Goal: Information Seeking & Learning: Learn about a topic

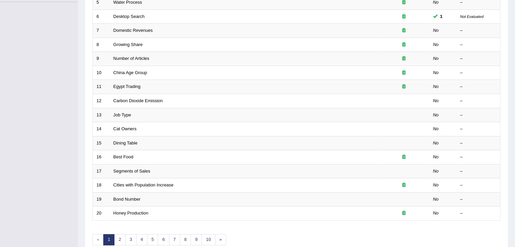
scroll to position [180, 0]
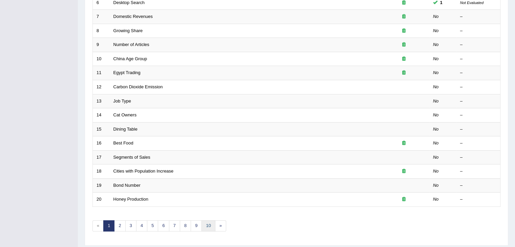
click at [209, 222] on link "10" at bounding box center [208, 225] width 14 height 11
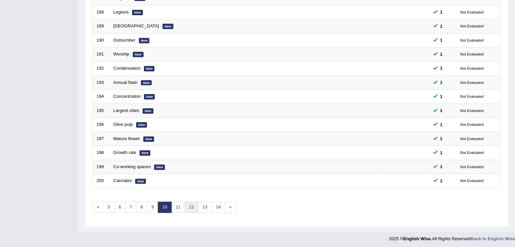
click at [188, 205] on link "12" at bounding box center [191, 207] width 14 height 11
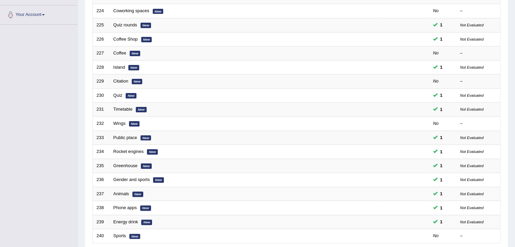
scroll to position [150, 0]
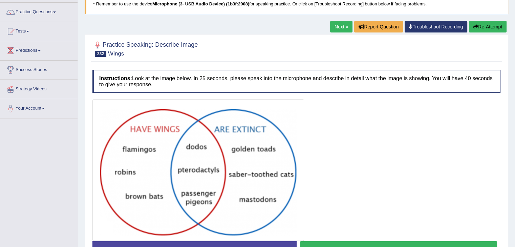
scroll to position [66, 0]
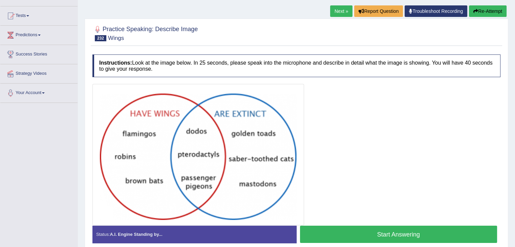
drag, startPoint x: 519, startPoint y: 133, endPoint x: 260, endPoint y: 44, distance: 274.1
click at [260, 44] on div "Practice Speaking: Describe Image 232 Wings" at bounding box center [296, 34] width 411 height 24
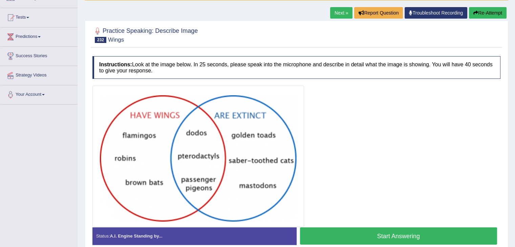
scroll to position [65, 0]
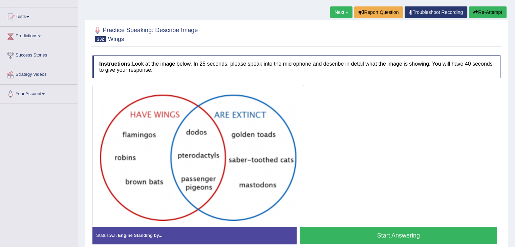
click at [397, 229] on button "Start Answering" at bounding box center [398, 235] width 197 height 17
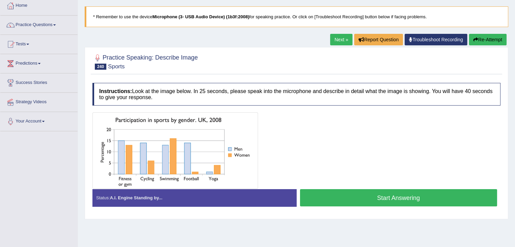
scroll to position [41, 0]
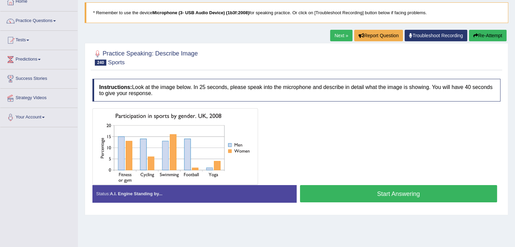
click at [374, 189] on button "Start Answering" at bounding box center [398, 193] width 197 height 17
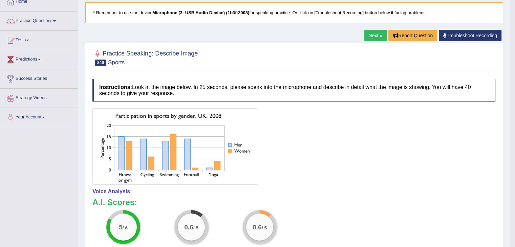
drag, startPoint x: 510, startPoint y: 134, endPoint x: 512, endPoint y: 141, distance: 7.2
click at [512, 141] on body "Toggle navigation Home Practice Questions Speaking Practice Read Aloud Repeat S…" at bounding box center [257, 82] width 515 height 247
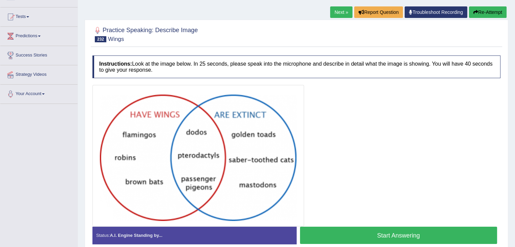
click at [360, 228] on button "Start Answering" at bounding box center [398, 235] width 197 height 17
click at [374, 228] on button "Start Answering" at bounding box center [398, 235] width 197 height 17
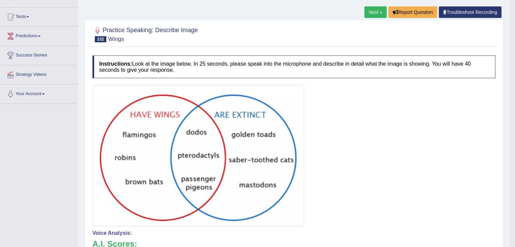
scroll to position [104, 0]
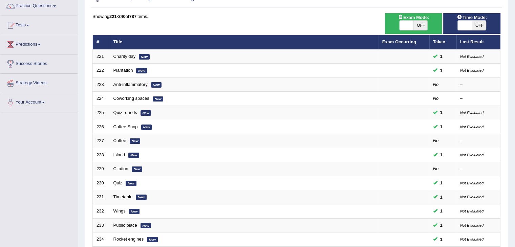
scroll to position [63, 0]
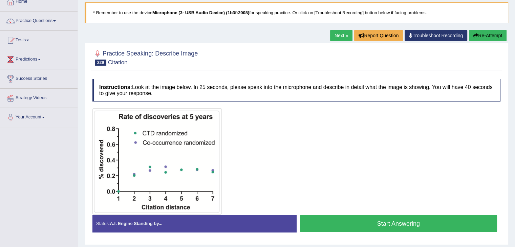
scroll to position [106, 0]
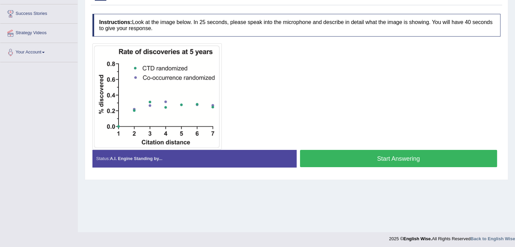
click at [362, 155] on button "Start Answering" at bounding box center [398, 158] width 197 height 17
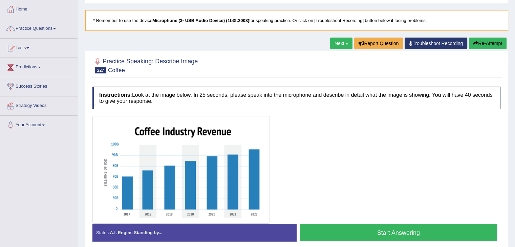
scroll to position [51, 0]
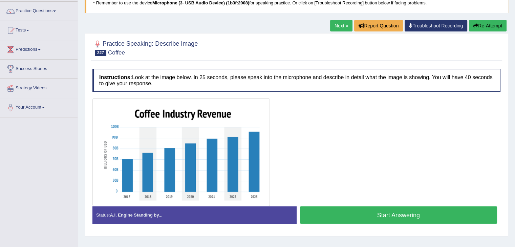
click at [348, 211] on button "Start Answering" at bounding box center [398, 214] width 197 height 17
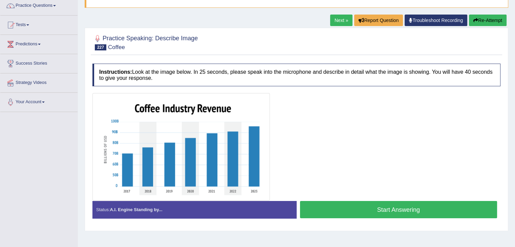
click at [338, 209] on button "Start Answering" at bounding box center [398, 209] width 197 height 17
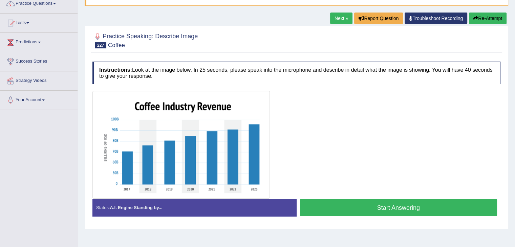
click at [338, 210] on button "Start Answering" at bounding box center [398, 207] width 197 height 17
click at [352, 206] on button "Start Answering" at bounding box center [398, 207] width 197 height 17
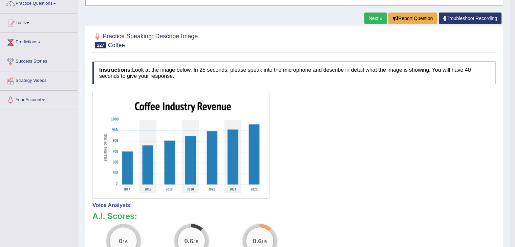
scroll to position [130, 0]
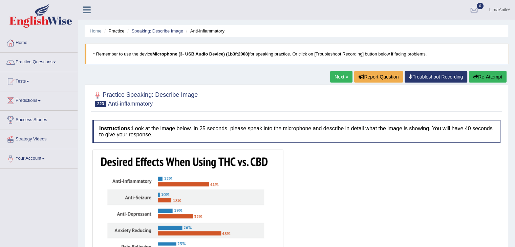
scroll to position [64, 0]
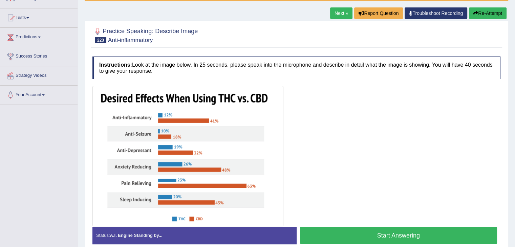
click at [341, 230] on button "Start Answering" at bounding box center [398, 235] width 197 height 17
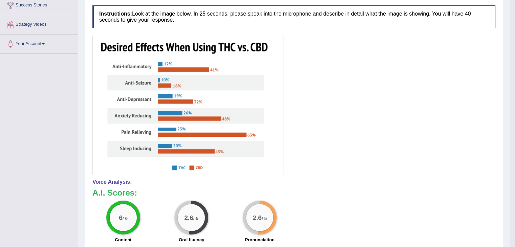
scroll to position [122, 0]
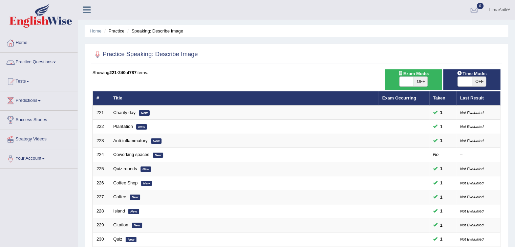
click at [42, 58] on link "Practice Questions" at bounding box center [38, 61] width 77 height 17
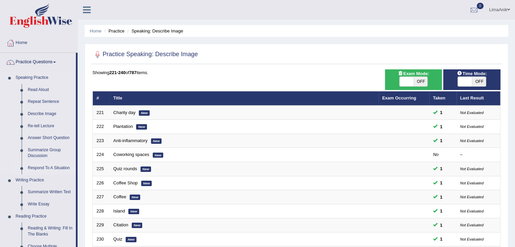
click at [53, 167] on link "Respond To A Situation" at bounding box center [50, 168] width 51 height 12
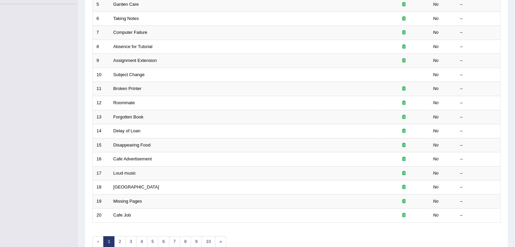
scroll to position [168, 0]
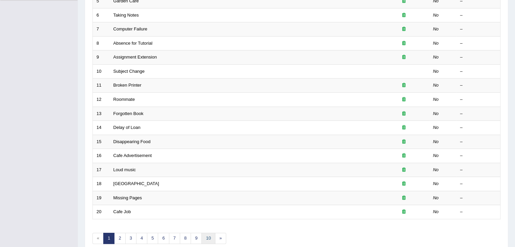
click at [209, 236] on link "10" at bounding box center [208, 238] width 14 height 11
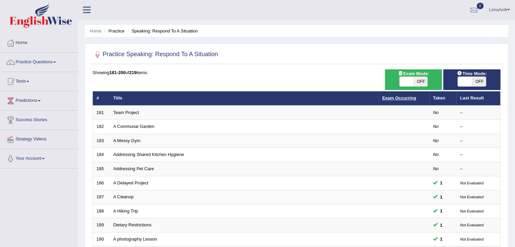
click at [408, 97] on link "Exam Occurring" at bounding box center [399, 97] width 34 height 5
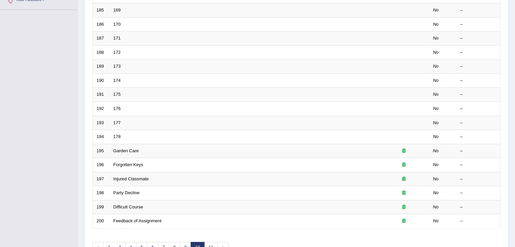
scroll to position [161, 0]
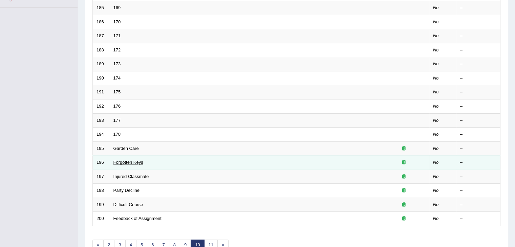
click at [135, 162] on link "Forgotten Keys" at bounding box center [128, 162] width 30 height 5
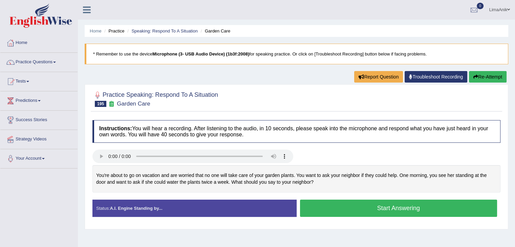
click at [354, 206] on button "Start Answering" at bounding box center [398, 208] width 197 height 17
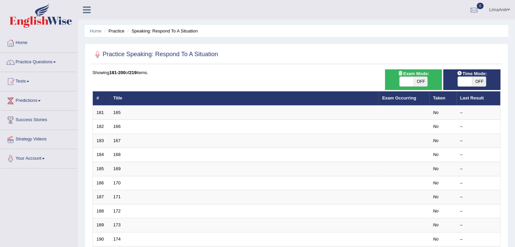
click at [475, 61] on div at bounding box center [296, 55] width 408 height 14
click at [27, 66] on link "Practice Questions" at bounding box center [38, 61] width 77 height 17
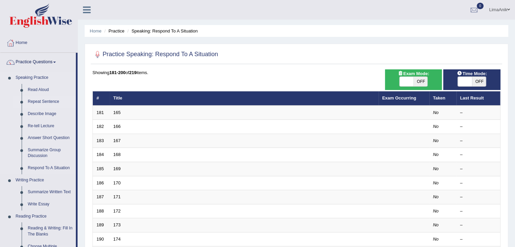
click at [44, 99] on link "Repeat Sentence" at bounding box center [50, 102] width 51 height 12
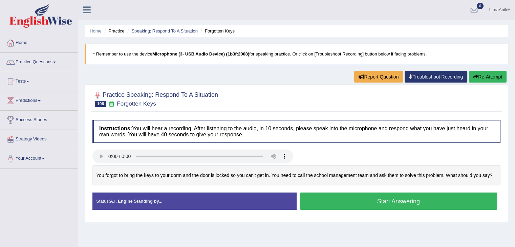
click at [353, 197] on button "Start Answering" at bounding box center [398, 201] width 197 height 17
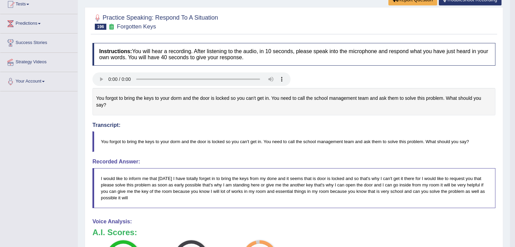
scroll to position [143, 0]
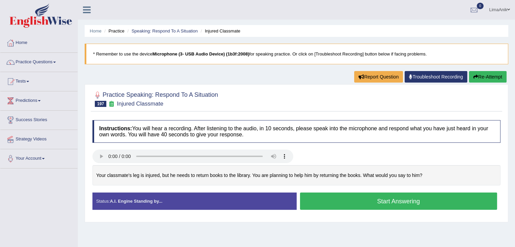
click at [333, 18] on ul "LimaAnik Toggle navigation Username: LimaAnik Access Type: Online Subscription:…" at bounding box center [362, 9] width 306 height 19
click at [337, 204] on button "Start Answering" at bounding box center [398, 201] width 197 height 17
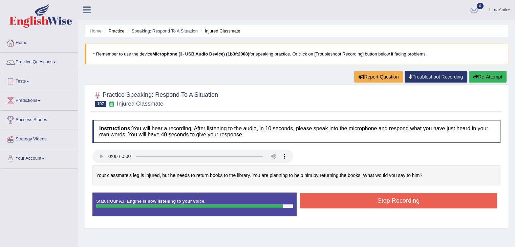
click at [300, 96] on div at bounding box center [296, 98] width 408 height 21
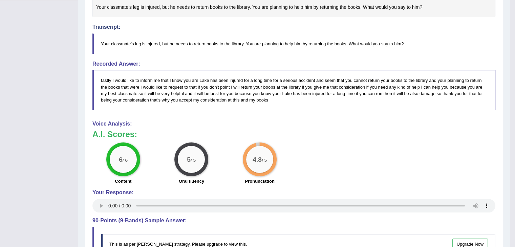
scroll to position [175, 0]
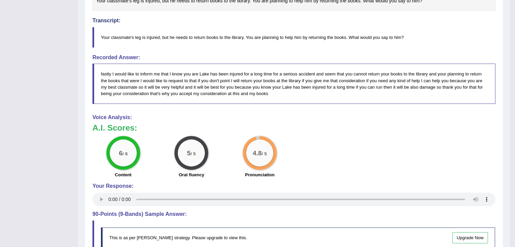
click at [373, 148] on div "6 / 6 Content 5 / 5 Oral fluency 4.8 / 5 Pronunciation" at bounding box center [293, 158] width 409 height 44
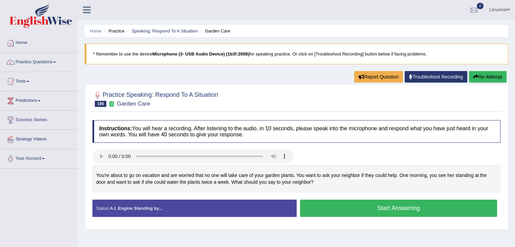
click at [351, 203] on button "Start Answering" at bounding box center [398, 208] width 197 height 17
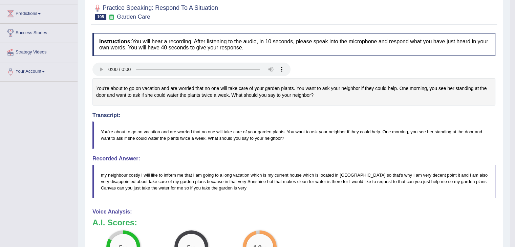
scroll to position [99, 0]
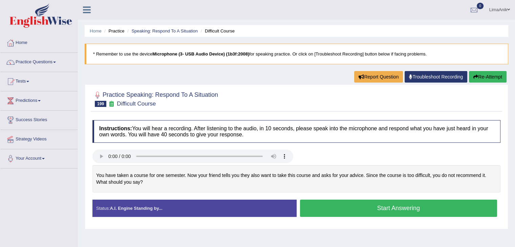
click at [349, 200] on button "Start Answering" at bounding box center [398, 208] width 197 height 17
click at [350, 205] on button "Start Answering" at bounding box center [398, 208] width 197 height 17
click at [318, 215] on button "Start Answering" at bounding box center [398, 208] width 197 height 17
click at [343, 202] on button "Start Answering" at bounding box center [398, 208] width 197 height 17
click at [356, 213] on button "Start Answering" at bounding box center [398, 208] width 197 height 17
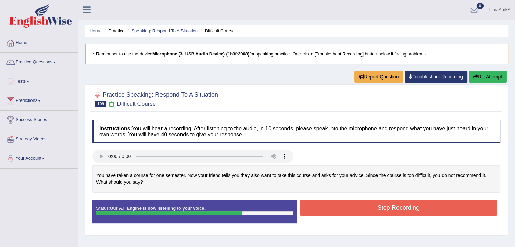
click at [330, 27] on ul "Home Practice Speaking: Respond To A Situation Difficult Course" at bounding box center [296, 31] width 423 height 12
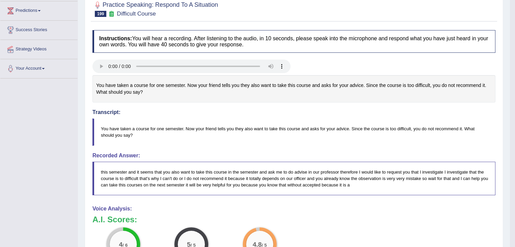
scroll to position [107, 0]
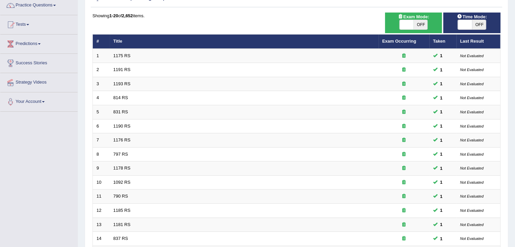
scroll to position [199, 0]
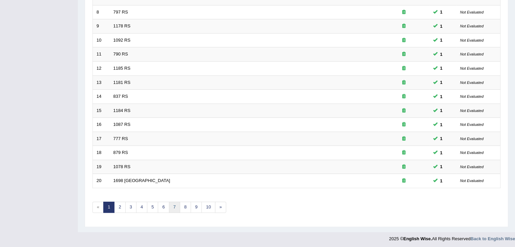
click at [171, 205] on link "7" at bounding box center [174, 207] width 11 height 11
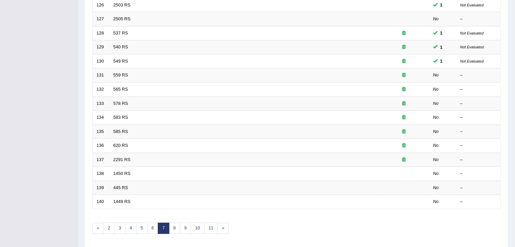
scroll to position [199, 0]
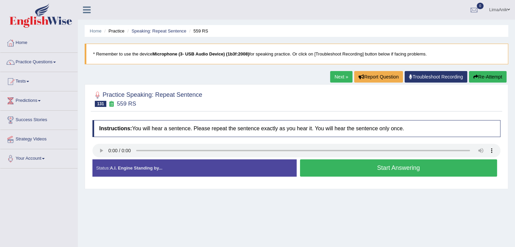
click at [343, 170] on button "Start Answering" at bounding box center [398, 167] width 197 height 17
click at [318, 171] on button "Start Answering" at bounding box center [398, 167] width 197 height 17
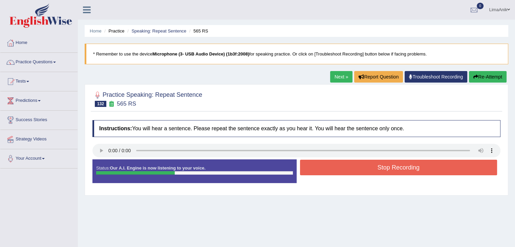
click at [324, 164] on button "Stop Recording" at bounding box center [398, 168] width 197 height 16
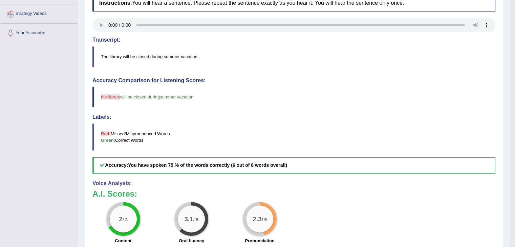
scroll to position [133, 0]
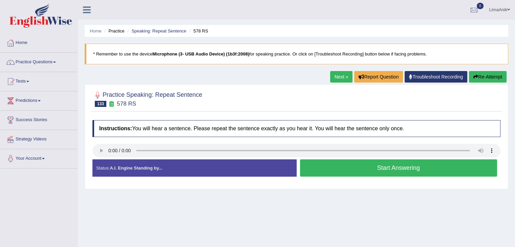
click at [333, 166] on button "Start Answering" at bounding box center [398, 167] width 197 height 17
click at [317, 171] on button "Start Answering" at bounding box center [398, 167] width 197 height 17
click at [333, 162] on button "Start Answering" at bounding box center [398, 167] width 197 height 17
click at [328, 162] on button "Start Answering" at bounding box center [398, 167] width 197 height 17
click at [344, 172] on button "Start Answering" at bounding box center [398, 167] width 197 height 17
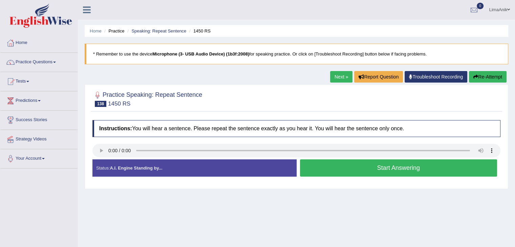
click at [357, 175] on button "Start Answering" at bounding box center [398, 167] width 197 height 17
click at [336, 172] on button "Start Answering" at bounding box center [398, 167] width 197 height 17
click at [317, 164] on button "Start Answering" at bounding box center [398, 167] width 197 height 17
click at [359, 174] on button "Start Answering" at bounding box center [398, 167] width 197 height 17
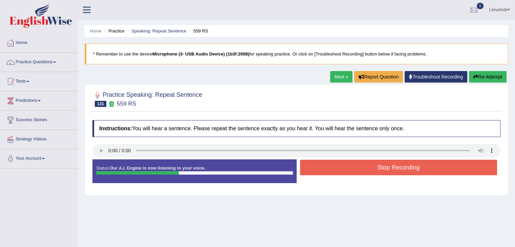
click at [346, 163] on button "Stop Recording" at bounding box center [398, 168] width 197 height 16
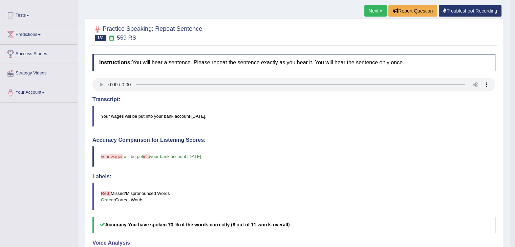
scroll to position [115, 0]
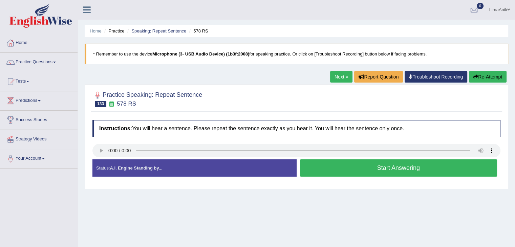
click at [326, 166] on button "Start Answering" at bounding box center [398, 167] width 197 height 17
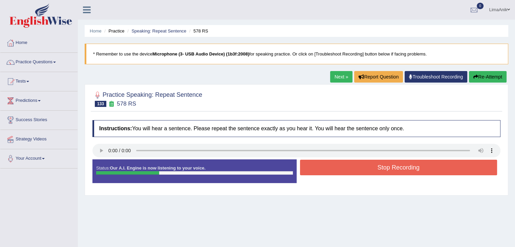
click at [347, 165] on button "Stop Recording" at bounding box center [398, 168] width 197 height 16
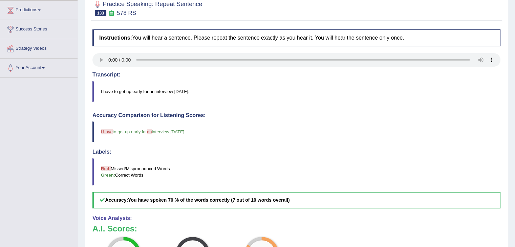
scroll to position [129, 0]
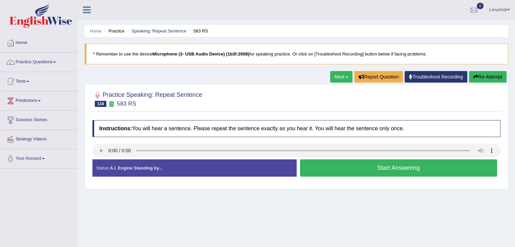
click at [333, 160] on button "Start Answering" at bounding box center [398, 167] width 197 height 17
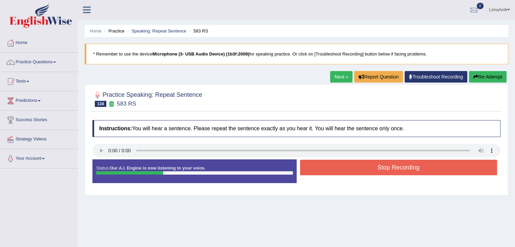
click at [363, 172] on button "Stop Recording" at bounding box center [398, 168] width 197 height 16
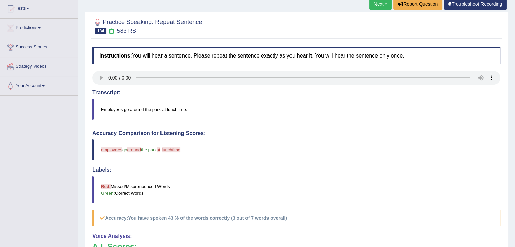
scroll to position [121, 0]
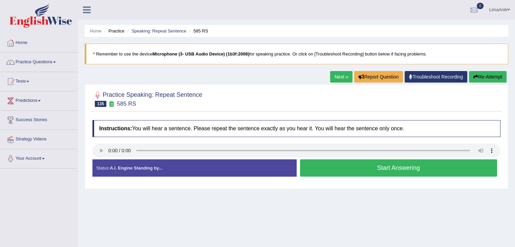
click at [332, 163] on button "Start Answering" at bounding box center [398, 167] width 197 height 17
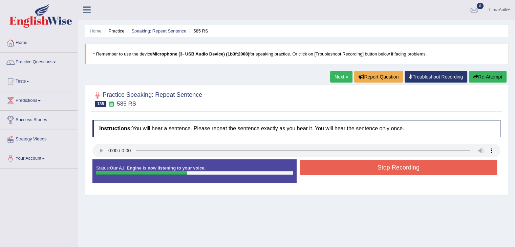
click at [359, 160] on button "Stop Recording" at bounding box center [398, 168] width 197 height 16
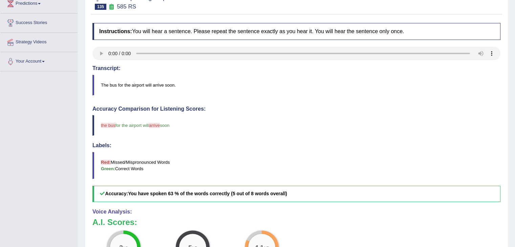
scroll to position [130, 0]
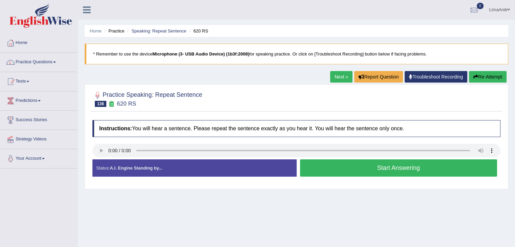
click at [336, 165] on button "Start Answering" at bounding box center [398, 167] width 197 height 17
click at [326, 164] on button "Start Answering" at bounding box center [398, 167] width 197 height 17
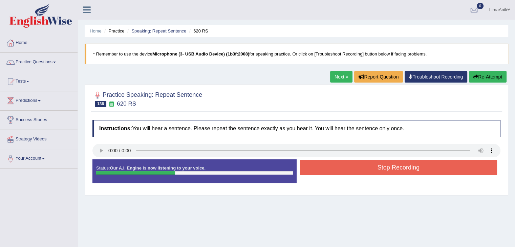
click at [342, 161] on button "Stop Recording" at bounding box center [398, 168] width 197 height 16
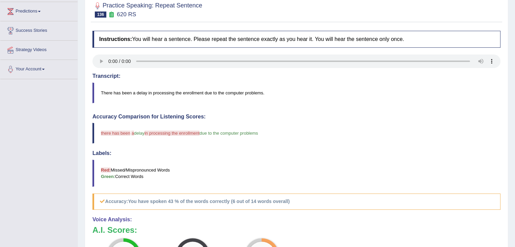
scroll to position [126, 0]
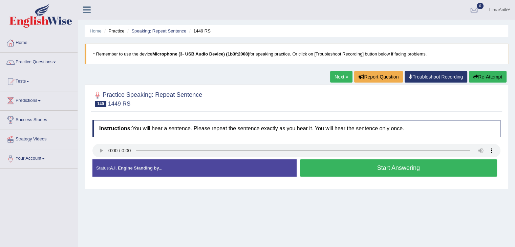
click at [323, 159] on button "Start Answering" at bounding box center [398, 167] width 197 height 17
click at [331, 164] on button "Start Answering" at bounding box center [398, 167] width 197 height 17
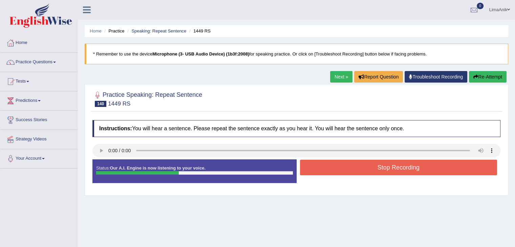
click at [344, 163] on button "Stop Recording" at bounding box center [398, 168] width 197 height 16
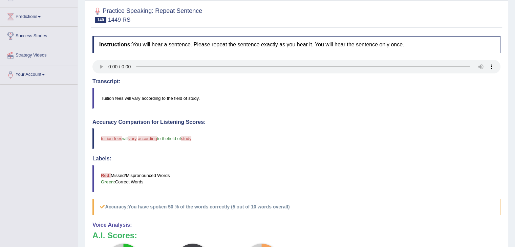
scroll to position [122, 0]
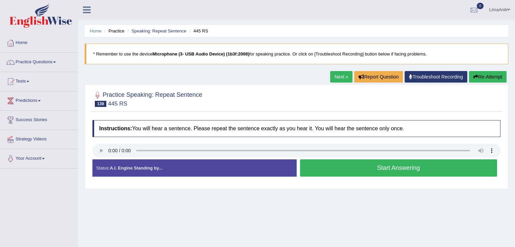
click at [340, 170] on button "Start Answering" at bounding box center [398, 167] width 197 height 17
click at [358, 175] on button "Start Answering" at bounding box center [398, 167] width 197 height 17
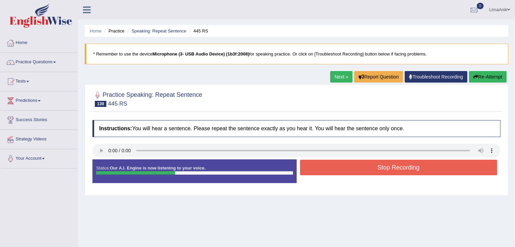
click at [371, 172] on button "Stop Recording" at bounding box center [398, 168] width 197 height 16
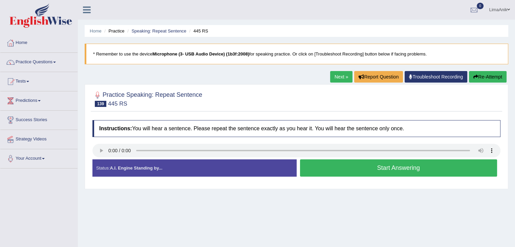
click at [353, 169] on button "Start Answering" at bounding box center [398, 167] width 197 height 17
click at [324, 167] on button "Start Answering" at bounding box center [398, 167] width 197 height 17
click at [317, 165] on button "Start Answering" at bounding box center [398, 167] width 197 height 17
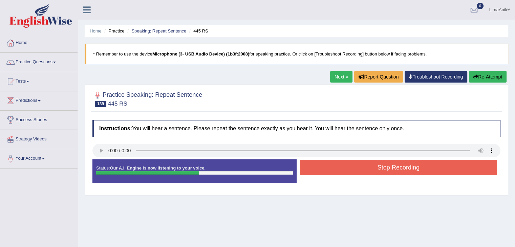
click at [365, 174] on button "Stop Recording" at bounding box center [398, 168] width 197 height 16
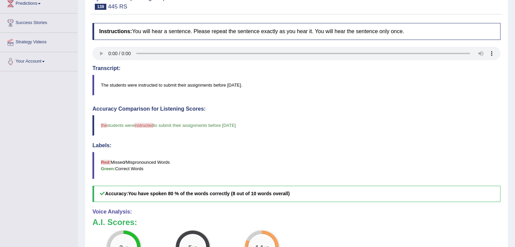
scroll to position [132, 0]
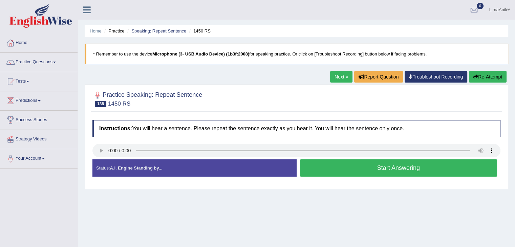
click at [361, 162] on button "Start Answering" at bounding box center [398, 167] width 197 height 17
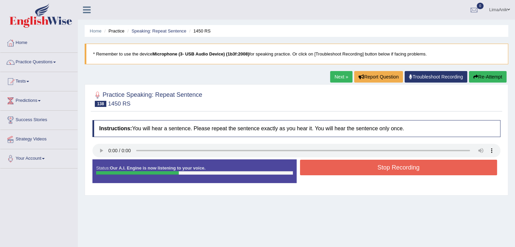
click at [354, 164] on button "Stop Recording" at bounding box center [398, 168] width 197 height 16
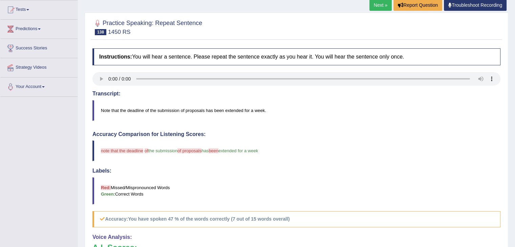
scroll to position [128, 0]
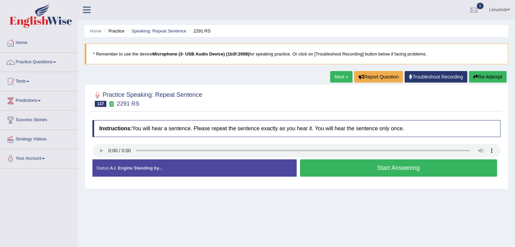
click at [343, 165] on button "Start Answering" at bounding box center [398, 167] width 197 height 17
click at [318, 170] on button "Start Answering" at bounding box center [398, 167] width 197 height 17
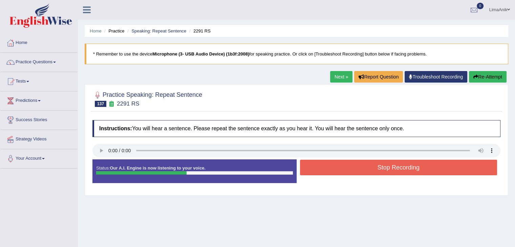
click at [355, 162] on button "Stop Recording" at bounding box center [398, 168] width 197 height 16
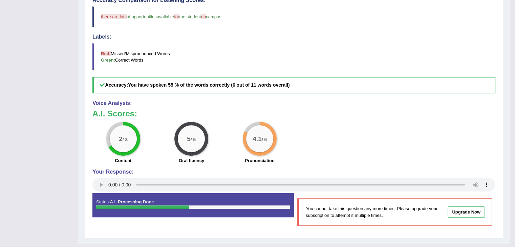
scroll to position [205, 0]
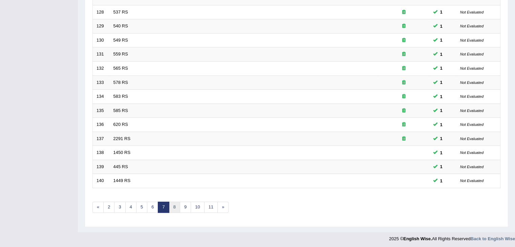
click at [173, 204] on link "8" at bounding box center [174, 207] width 11 height 11
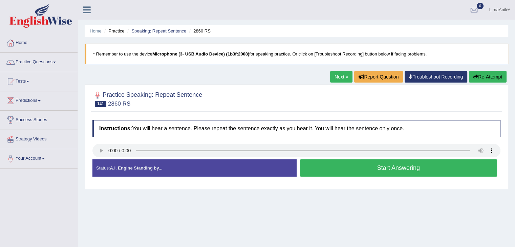
click at [332, 163] on button "Start Answering" at bounding box center [398, 167] width 197 height 17
click at [279, 16] on ul "LimaAnik Toggle navigation Username: LimaAnik Access Type: Online Subscription:…" at bounding box center [362, 9] width 306 height 19
click at [332, 167] on button "Start Answering" at bounding box center [398, 167] width 197 height 17
click at [360, 171] on button "Start Answering" at bounding box center [398, 167] width 197 height 17
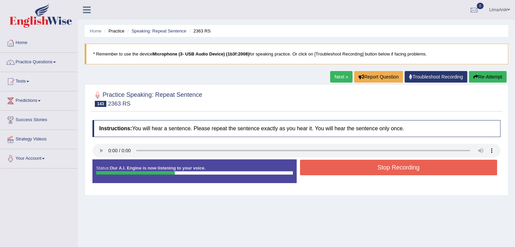
click at [313, 164] on button "Stop Recording" at bounding box center [398, 168] width 197 height 16
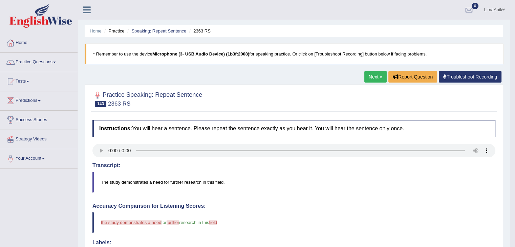
scroll to position [216, 0]
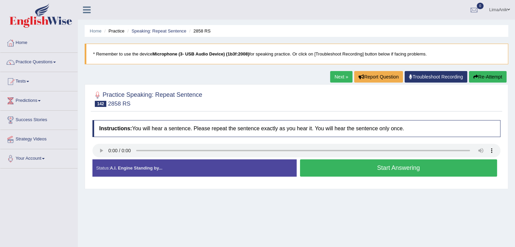
drag, startPoint x: 0, startPoint y: 0, endPoint x: 347, endPoint y: 170, distance: 386.3
click at [347, 170] on button "Start Answering" at bounding box center [398, 167] width 197 height 17
click at [319, 160] on button "Start Answering" at bounding box center [398, 167] width 197 height 17
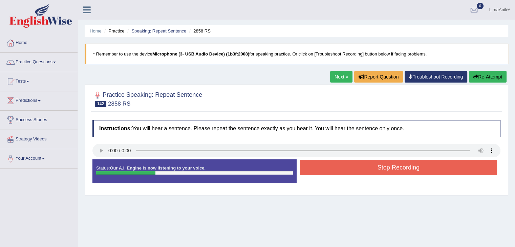
click at [336, 162] on button "Stop Recording" at bounding box center [398, 168] width 197 height 16
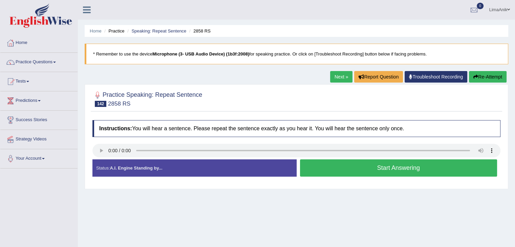
click at [339, 173] on button "Start Answering" at bounding box center [398, 167] width 197 height 17
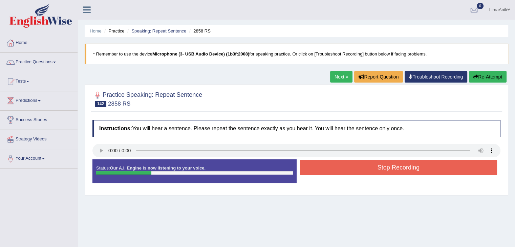
click at [332, 165] on button "Stop Recording" at bounding box center [398, 168] width 197 height 16
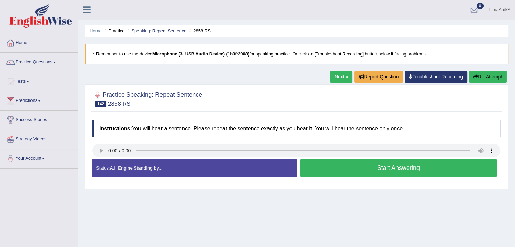
click at [320, 162] on button "Start Answering" at bounding box center [398, 167] width 197 height 17
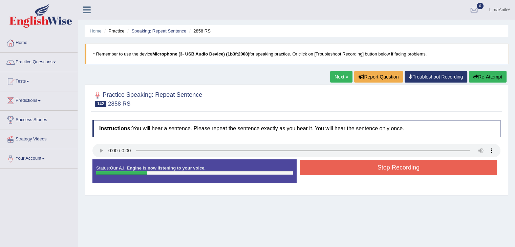
click at [339, 167] on button "Stop Recording" at bounding box center [398, 168] width 197 height 16
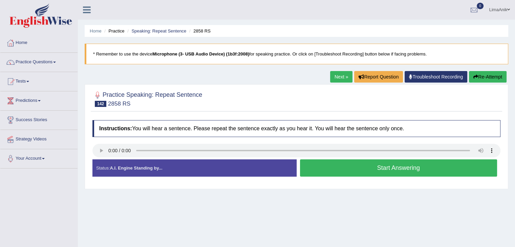
click at [313, 166] on button "Start Answering" at bounding box center [398, 167] width 197 height 17
click at [309, 165] on button "Start Answering" at bounding box center [398, 167] width 197 height 17
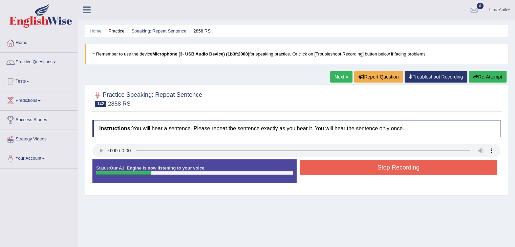
click at [348, 165] on button "Stop Recording" at bounding box center [398, 168] width 197 height 16
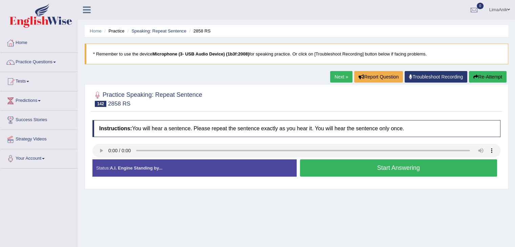
click at [388, 167] on button "Start Answering" at bounding box center [398, 167] width 197 height 17
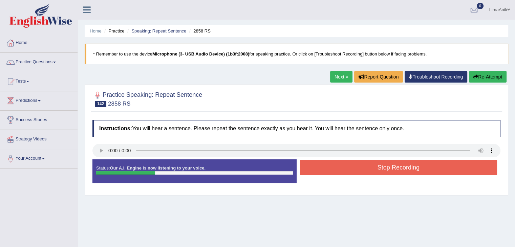
click at [374, 167] on button "Stop Recording" at bounding box center [398, 168] width 197 height 16
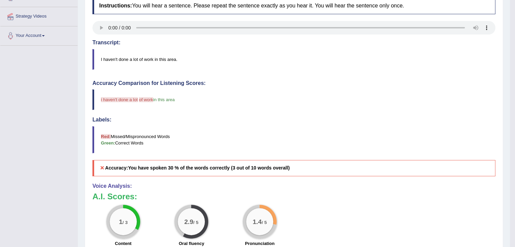
scroll to position [123, 0]
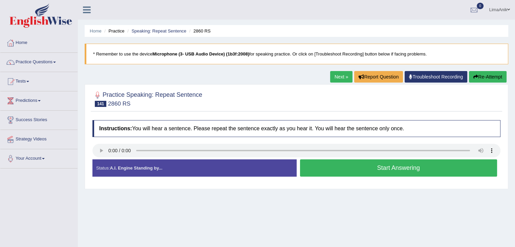
click at [312, 165] on button "Start Answering" at bounding box center [398, 167] width 197 height 17
click at [336, 163] on button "Start Answering" at bounding box center [398, 167] width 197 height 17
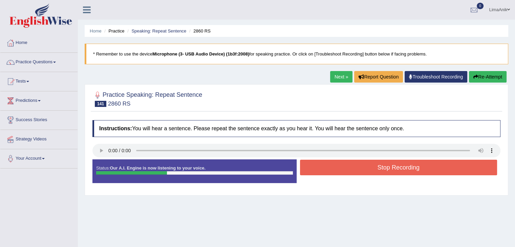
click at [333, 161] on button "Stop Recording" at bounding box center [398, 168] width 197 height 16
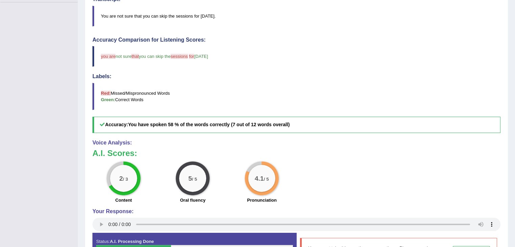
scroll to position [169, 0]
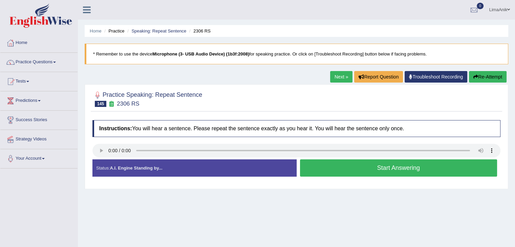
click at [341, 173] on button "Start Answering" at bounding box center [398, 167] width 197 height 17
click at [329, 167] on button "Start Answering" at bounding box center [398, 167] width 197 height 17
click at [332, 163] on button "Start Answering" at bounding box center [398, 167] width 197 height 17
drag, startPoint x: 0, startPoint y: 0, endPoint x: 324, endPoint y: 162, distance: 362.5
click at [324, 162] on button "Start Answering" at bounding box center [398, 167] width 197 height 17
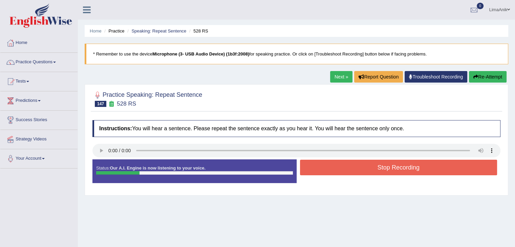
click at [350, 164] on button "Stop Recording" at bounding box center [398, 168] width 197 height 16
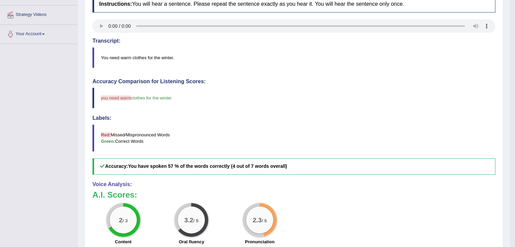
scroll to position [5, 0]
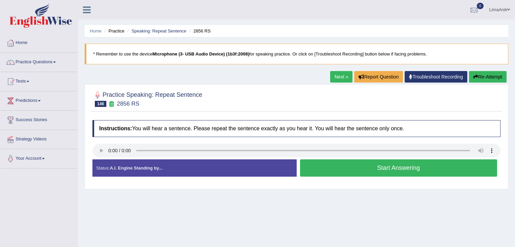
click at [336, 170] on button "Start Answering" at bounding box center [398, 167] width 197 height 17
click at [322, 165] on button "Start Answering" at bounding box center [398, 167] width 197 height 17
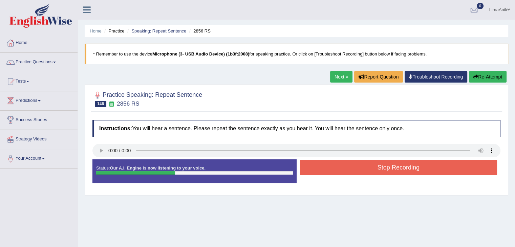
click at [356, 164] on button "Stop Recording" at bounding box center [398, 168] width 197 height 16
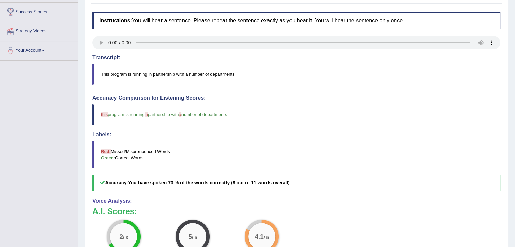
scroll to position [109, 0]
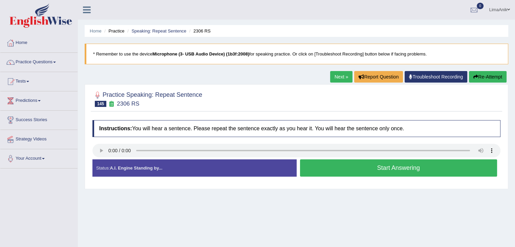
click at [327, 164] on button "Start Answering" at bounding box center [398, 167] width 197 height 17
click at [329, 165] on button "Start Answering" at bounding box center [398, 167] width 197 height 17
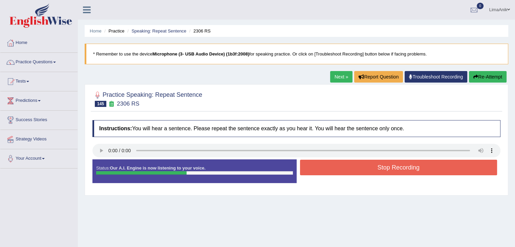
click at [341, 162] on button "Stop Recording" at bounding box center [398, 168] width 197 height 16
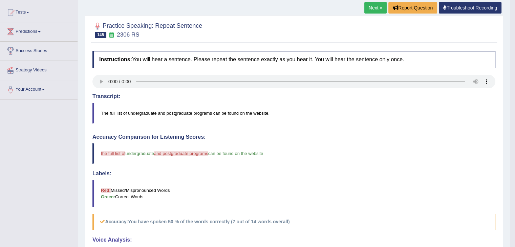
scroll to position [110, 0]
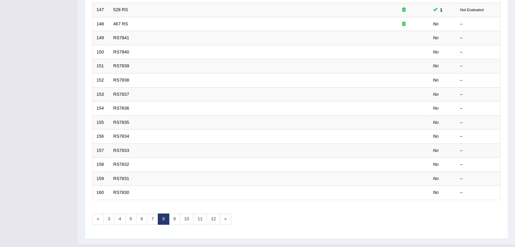
scroll to position [191, 0]
